Goal: Information Seeking & Learning: Learn about a topic

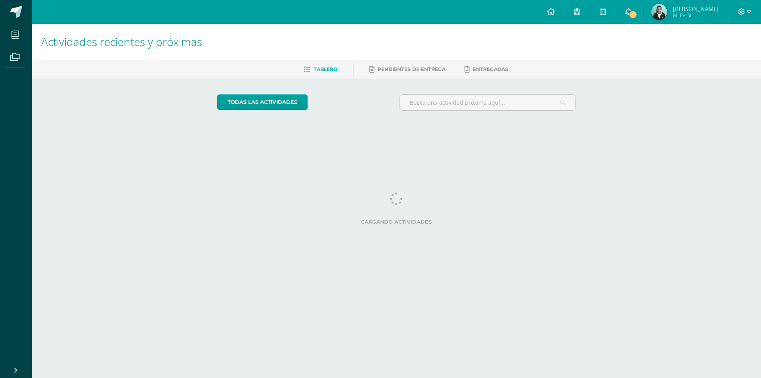
click at [636, 17] on link "1" at bounding box center [628, 12] width 25 height 24
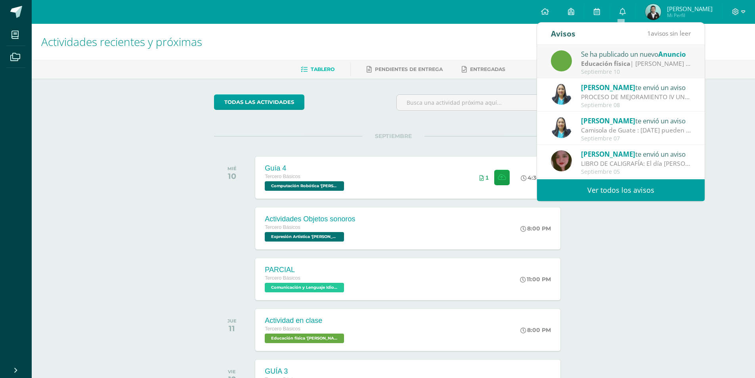
click at [613, 53] on div "Se ha publicado un nuevo Anuncio" at bounding box center [636, 54] width 110 height 10
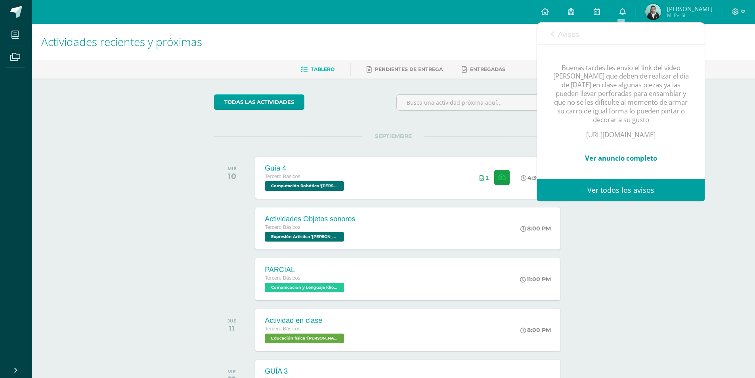
scroll to position [87, 0]
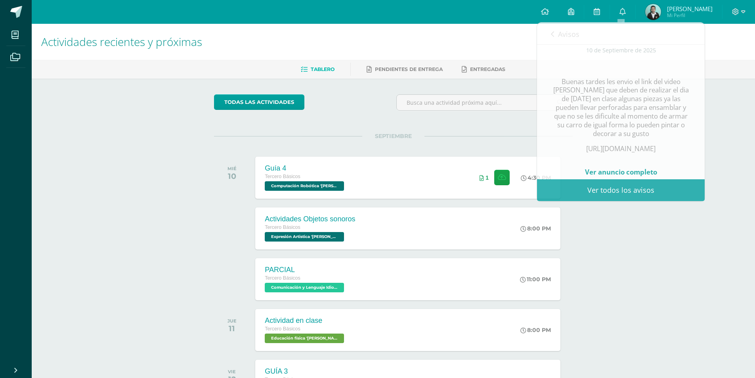
click at [161, 166] on div "Actividades recientes y próximas Tablero Pendientes de entrega Entregadas todas…" at bounding box center [393, 263] width 723 height 478
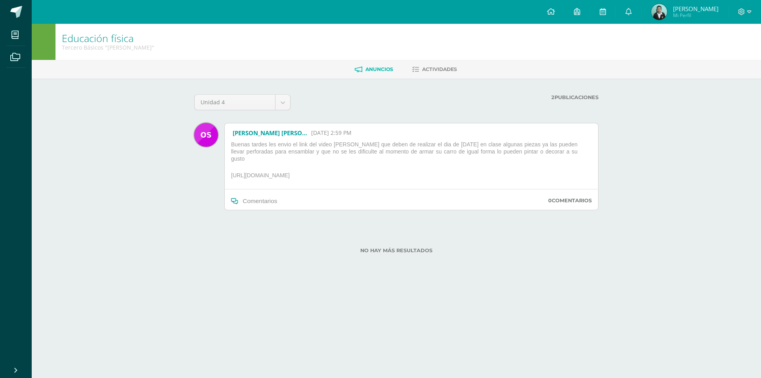
click at [256, 172] on p "https://youtu.be/iBWoURGF54E?si=x5fPhbXD-6rfVDL8" at bounding box center [411, 177] width 367 height 10
copy div "https://youtu.be/iBWoURGF54E?si=x5fPhbXD-6rfVDL8"
